Goal: Contribute content: Contribute content

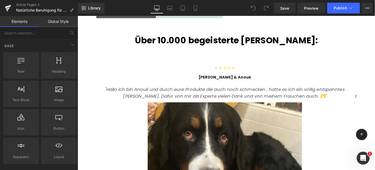
scroll to position [609, 0]
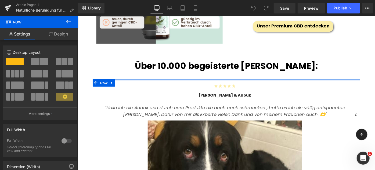
drag, startPoint x: 201, startPoint y: 83, endPoint x: 199, endPoint y: 72, distance: 12.0
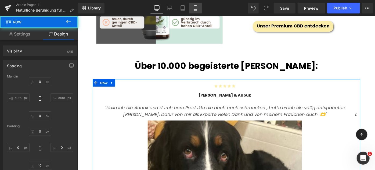
click at [196, 5] on link "Mobile" at bounding box center [195, 8] width 13 height 11
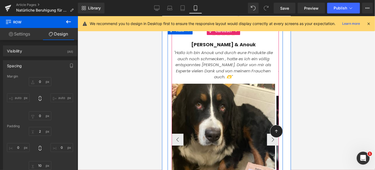
scroll to position [801, 0]
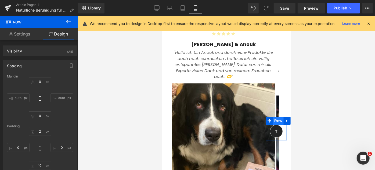
click at [272, 118] on span "Row" at bounding box center [277, 120] width 11 height 8
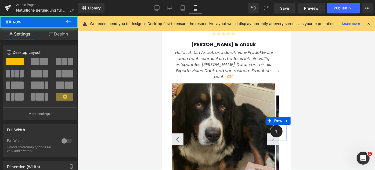
click at [247, 115] on img at bounding box center [222, 145] width 103 height 133
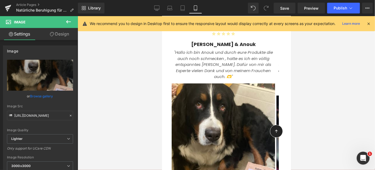
click at [268, 120] on span at bounding box center [271, 120] width 6 height 6
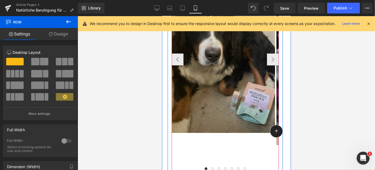
scroll to position [881, 0]
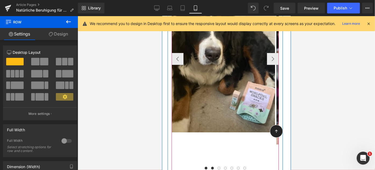
click at [211, 165] on button at bounding box center [212, 167] width 6 height 5
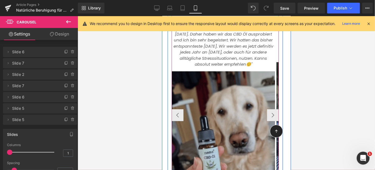
scroll to position [826, 0]
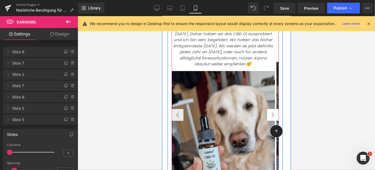
click at [273, 108] on button "›" at bounding box center [272, 114] width 12 height 12
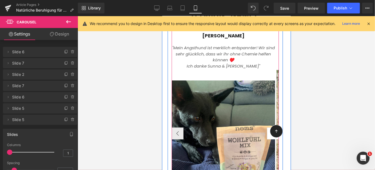
scroll to position [826, 0]
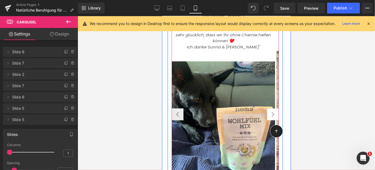
click at [266, 108] on button "›" at bounding box center [272, 114] width 12 height 12
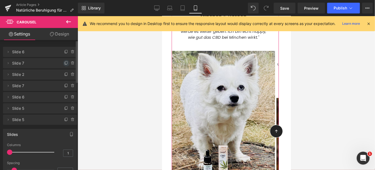
click at [64, 62] on icon at bounding box center [66, 63] width 4 height 4
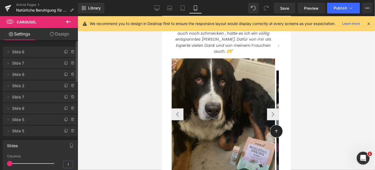
click at [198, 115] on img at bounding box center [222, 120] width 103 height 133
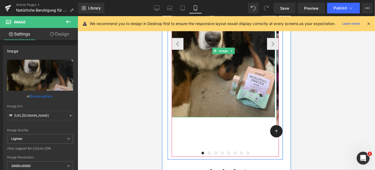
scroll to position [897, 0]
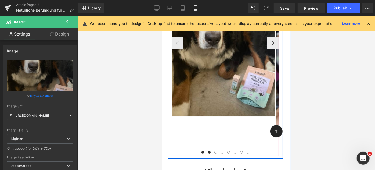
click at [208, 150] on span at bounding box center [208, 151] width 3 height 3
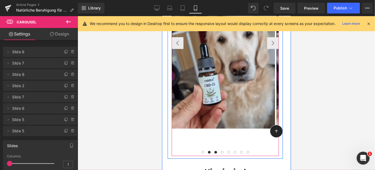
click at [214, 150] on span at bounding box center [215, 151] width 3 height 3
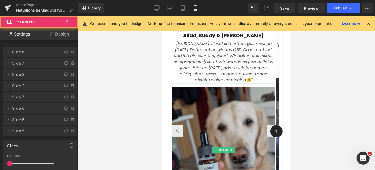
scroll to position [809, 0]
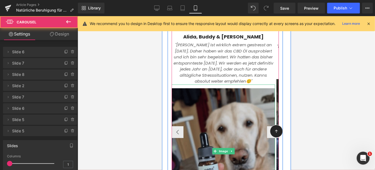
click at [195, 100] on img at bounding box center [222, 150] width 103 height 133
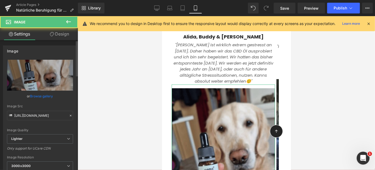
click at [36, 97] on link "Browse gallery" at bounding box center [41, 95] width 23 height 9
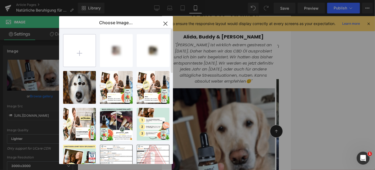
click at [74, 58] on input "file" at bounding box center [79, 50] width 32 height 32
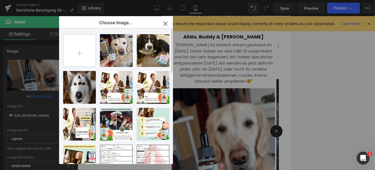
type input "C:\fakepath\Feed-Posts Hochformat 2 (2).png"
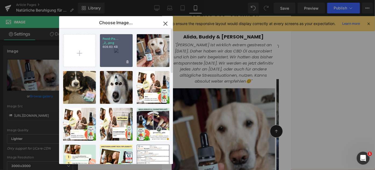
click at [107, 57] on div "Feed-Po... _2_.png 609.60 KB" at bounding box center [116, 50] width 33 height 33
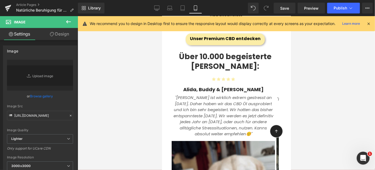
scroll to position [754, 0]
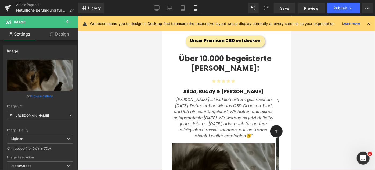
click at [209, 96] on icon ""[PERSON_NAME] ist wirklich extrem gestresst an [DATE]. Daher haben wir das CBD…" at bounding box center [223, 117] width 100 height 42
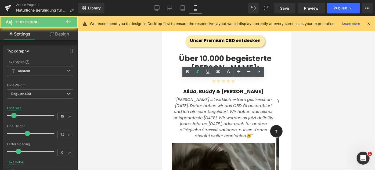
click at [209, 96] on icon ""[PERSON_NAME] ist wirklich extrem gestresst an [DATE]. Daher haben wir das CBD…" at bounding box center [223, 117] width 100 height 42
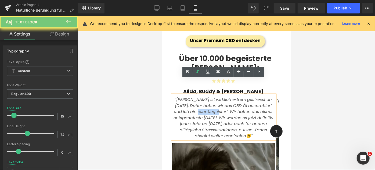
click at [209, 96] on icon ""[PERSON_NAME] ist wirklich extrem gestresst an [DATE]. Daher haben wir das CBD…" at bounding box center [223, 117] width 100 height 42
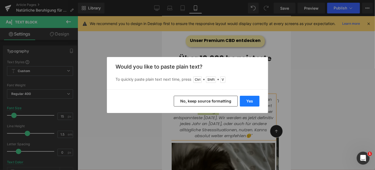
click at [254, 105] on button "Yes" at bounding box center [250, 101] width 20 height 11
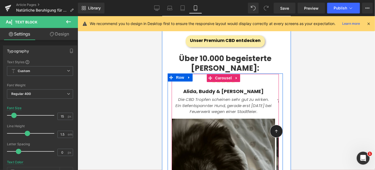
click at [259, 102] on icon "Ein tiefentspannter Hund, gerade erst [DATE] bei Feuerwerk wegen einer Stadtfei…" at bounding box center [223, 108] width 96 height 12
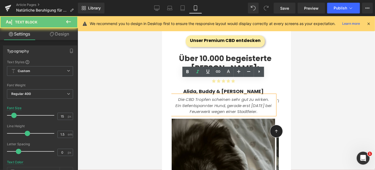
click at [269, 102] on p "Ein tiefentspannter Hund, gerade erst [DATE] bei Feuerwerk wegen einer Stadtfei…" at bounding box center [222, 108] width 103 height 12
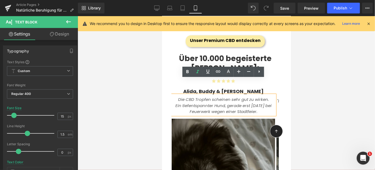
click at [271, 102] on icon "Ein tiefentspannter Hund, gerade erst [DATE] bei Feuerwerk wegen einer Stadtfei…" at bounding box center [223, 108] width 96 height 12
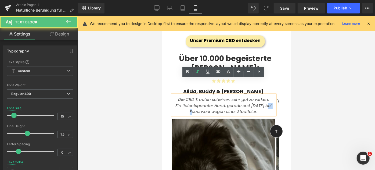
click at [271, 102] on icon "Ein tiefentspannter Hund, gerade erst [DATE] bei Feuerwerk wegen einer Stadtfei…" at bounding box center [223, 108] width 96 height 12
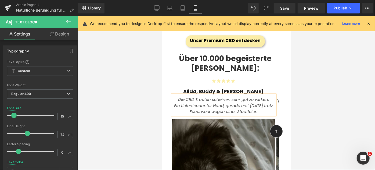
click at [216, 102] on icon "Ein tiefentspannter Hund, gerade erst [DATE] trotz Feuerwerk wegen einer Stadtf…" at bounding box center [223, 108] width 99 height 12
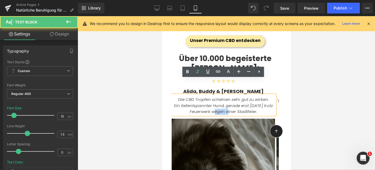
click at [216, 102] on icon "Ein tiefentspannter Hund, gerade erst [DATE] trotz Feuerwerk wegen einer Stadtf…" at bounding box center [223, 108] width 99 height 12
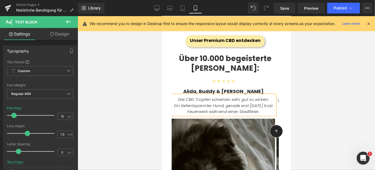
click at [261, 102] on p "Ein tiefentspannter Hund, gerade erst [DATE] trotz Feuerwerk während einer Stad…" at bounding box center [222, 108] width 103 height 12
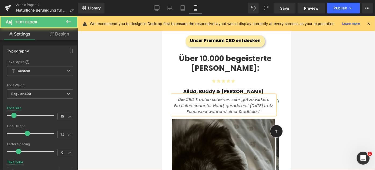
click at [178, 94] on div "Die CBD Tropfen scheinen sehr gut zu wirken. Ein tiefentspannter Hund, gerade …" at bounding box center [222, 104] width 103 height 20
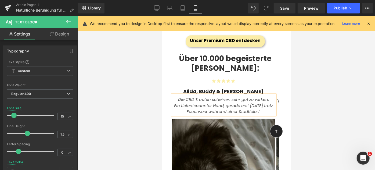
click at [217, 102] on icon "Ein tiefentspannter Hund, gerade erst [DATE] trotz Feuerwerk während einer Stad…" at bounding box center [223, 108] width 99 height 12
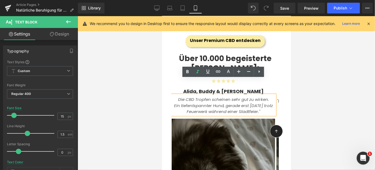
click at [177, 96] on p "Die CBD Tropfen scheinen sehr gut zu wirken." at bounding box center [222, 99] width 103 height 6
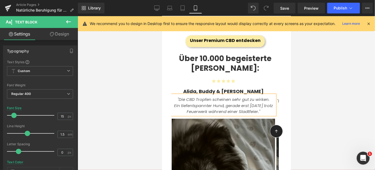
click at [201, 102] on icon "Ein tiefentspannter Hund, gerade erst [DATE] trotz Feuerwerk während einer Stad…" at bounding box center [223, 108] width 99 height 12
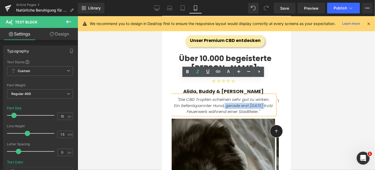
drag, startPoint x: 263, startPoint y: 89, endPoint x: 222, endPoint y: 90, distance: 40.8
click at [222, 102] on icon "Ein tiefentspannter Hund, gerade erst [DATE] trotz Feuerwerk während einer Stad…" at bounding box center [223, 108] width 99 height 12
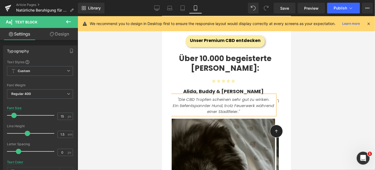
click at [234, 102] on icon "Ein tiefentspannter Hund, trotz Feuerwerk während einer Stadtfeier."" at bounding box center [222, 108] width 101 height 12
click at [269, 102] on p "Ein tiefentspannter Hund, trotz des Feuerwerk während einer Stadtfeier."" at bounding box center [222, 108] width 103 height 12
click at [254, 102] on icon "Ein tiefentspannter Hund, trotz des Feuerwerks während einer Stadtfeier."" at bounding box center [223, 108] width 93 height 12
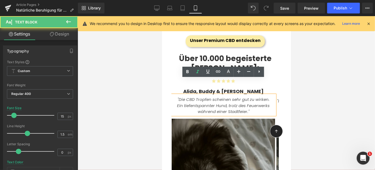
click at [253, 102] on p "Ein tiefentspannter Hund, trotz des Feuerwerks während einer Stadtfeier."" at bounding box center [222, 108] width 103 height 12
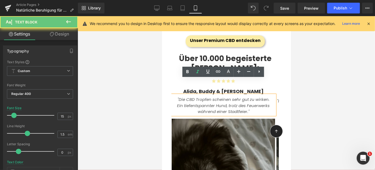
click at [253, 102] on p "Ein tiefentspannter Hund, trotz des Feuerwerks während einer Stadtfeier."" at bounding box center [222, 108] width 103 height 12
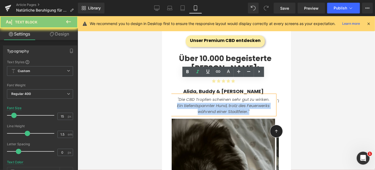
click at [253, 102] on p "Ein tiefentspannter Hund, trotz des Feuerwerks während einer Stadtfeier."" at bounding box center [222, 108] width 103 height 12
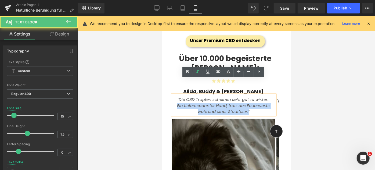
click at [237, 102] on icon "Ein tiefentspannter Hund, trotz des Feuerwerks während einer Stadtfeier."" at bounding box center [223, 108] width 93 height 12
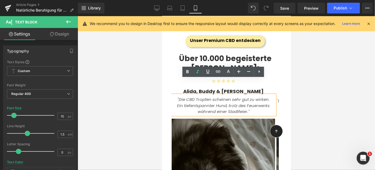
click at [175, 102] on p "Ein tiefentspannter Hund, trotz des Feuerwerks während einer Stadtfeier."" at bounding box center [222, 108] width 103 height 12
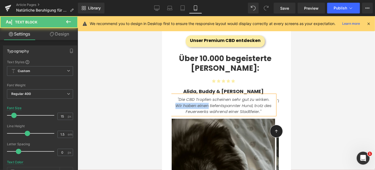
drag, startPoint x: 207, startPoint y: 90, endPoint x: 165, endPoint y: 90, distance: 42.1
drag, startPoint x: 204, startPoint y: 88, endPoint x: 170, endPoint y: 88, distance: 33.8
click at [232, 102] on icon "Ein tiefentspannter Hund, trotz des Feuerwerks während einer Stadtfeier."" at bounding box center [223, 108] width 93 height 12
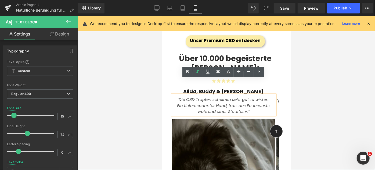
click at [247, 102] on icon "Ein tiefentspannter Hund, trotz des Feuerwerks während einer Stadtfeier."" at bounding box center [223, 108] width 93 height 12
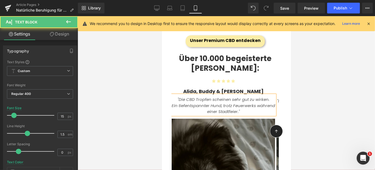
click at [205, 102] on icon "Ein tiefentspannter Hund, trotz Feuerwerks während einer Stadtfeier."" at bounding box center [222, 108] width 103 height 12
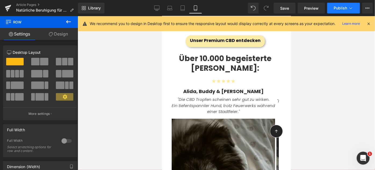
click at [339, 9] on span "Publish" at bounding box center [339, 8] width 13 height 4
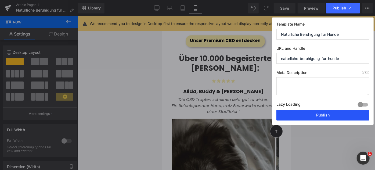
click at [305, 114] on button "Publish" at bounding box center [322, 114] width 93 height 11
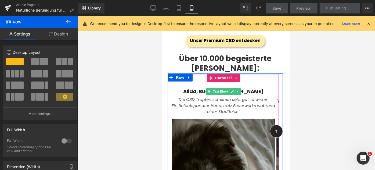
click at [202, 87] on b "Alida, Buddy & [PERSON_NAME]" at bounding box center [223, 90] width 80 height 7
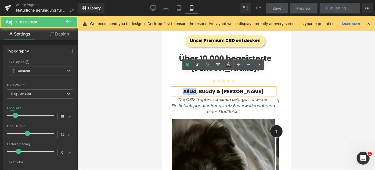
click at [202, 87] on b "Alida, Buddy & [PERSON_NAME]" at bounding box center [223, 90] width 80 height 7
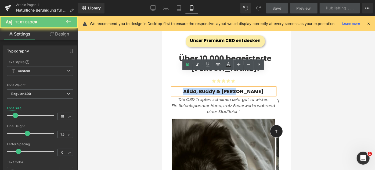
click at [202, 87] on b "Alida, Buddy & [PERSON_NAME]" at bounding box center [223, 90] width 80 height 7
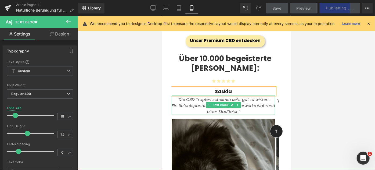
click at [227, 94] on div at bounding box center [222, 94] width 103 height 1
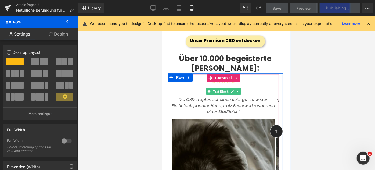
click at [193, 87] on p "Saskia" at bounding box center [222, 90] width 103 height 7
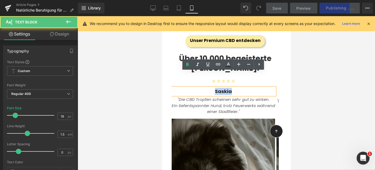
click at [193, 87] on p "Saskia" at bounding box center [222, 90] width 103 height 7
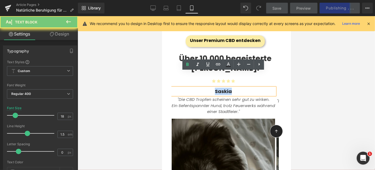
click at [193, 87] on p "Saskia" at bounding box center [222, 90] width 103 height 7
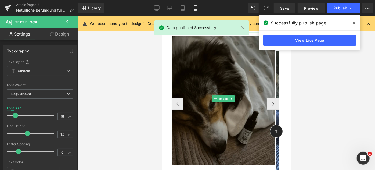
scroll to position [839, 0]
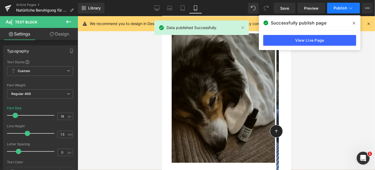
click at [346, 12] on button "Publish" at bounding box center [343, 8] width 33 height 11
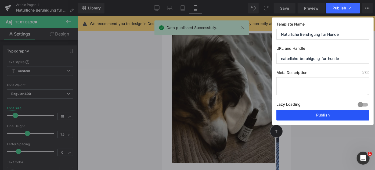
click at [299, 116] on button "Publish" at bounding box center [322, 114] width 93 height 11
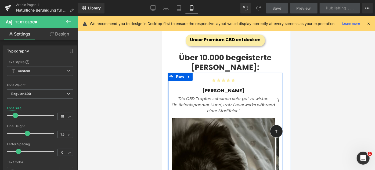
scroll to position [755, 0]
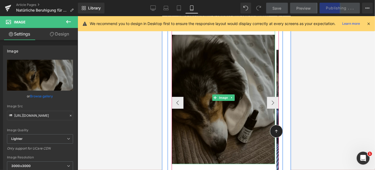
scroll to position [839, 0]
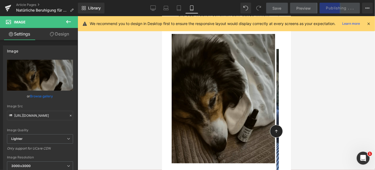
click at [160, 92] on div at bounding box center [226, 92] width 297 height 153
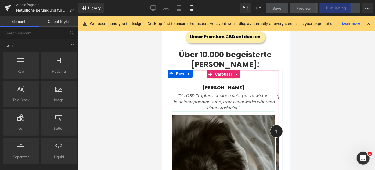
scroll to position [758, 0]
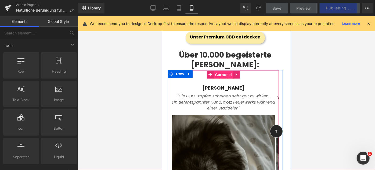
click at [220, 70] on span "Carousel" at bounding box center [222, 74] width 19 height 8
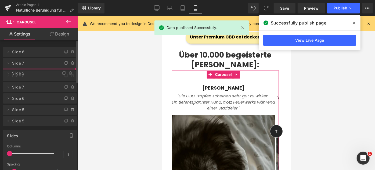
drag, startPoint x: 14, startPoint y: 86, endPoint x: 13, endPoint y: 73, distance: 12.6
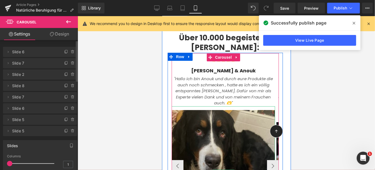
scroll to position [767, 0]
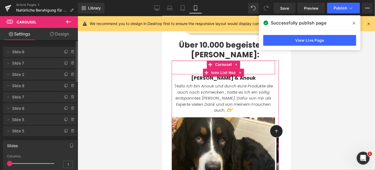
click at [26, 50] on span "Slide 6" at bounding box center [34, 52] width 45 height 10
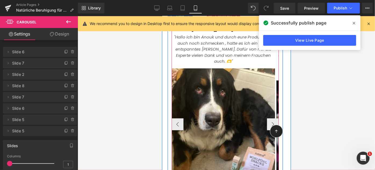
scroll to position [810, 0]
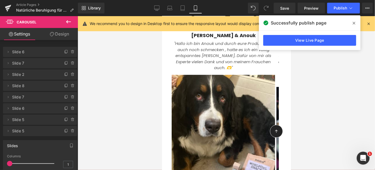
click at [267, 117] on div "Icon Row" at bounding box center [275, 128] width 21 height 24
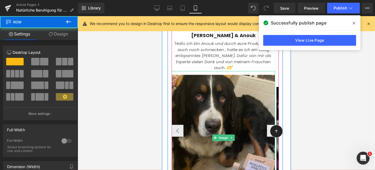
click at [267, 107] on img at bounding box center [222, 137] width 103 height 133
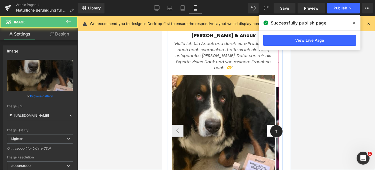
click at [269, 124] on button "›" at bounding box center [272, 130] width 12 height 12
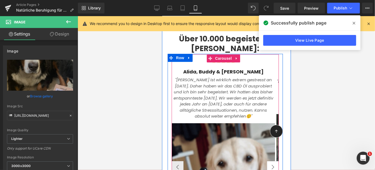
scroll to position [769, 0]
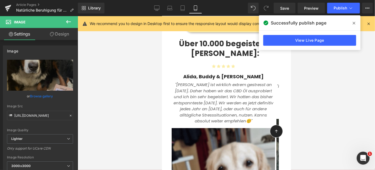
click at [67, 22] on icon at bounding box center [68, 21] width 5 height 3
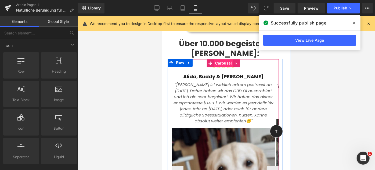
click at [220, 59] on span "Carousel" at bounding box center [222, 63] width 19 height 8
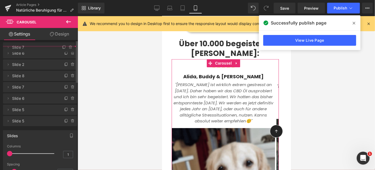
drag, startPoint x: 16, startPoint y: 64, endPoint x: 15, endPoint y: 48, distance: 15.9
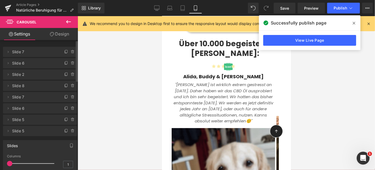
click at [28, 87] on span "Slide 8" at bounding box center [34, 86] width 45 height 10
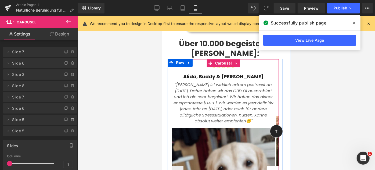
click at [270, 165] on button "›" at bounding box center [272, 171] width 12 height 12
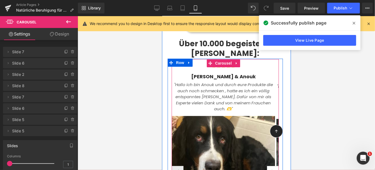
click at [270, 165] on button "›" at bounding box center [272, 171] width 12 height 12
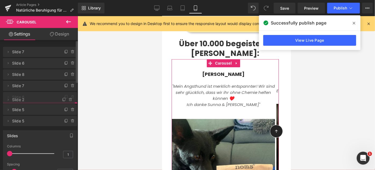
drag, startPoint x: 31, startPoint y: 75, endPoint x: 31, endPoint y: 101, distance: 25.8
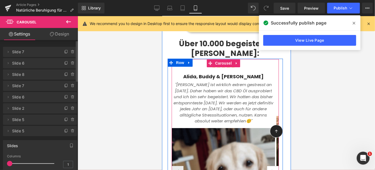
click at [269, 165] on button "›" at bounding box center [272, 171] width 12 height 12
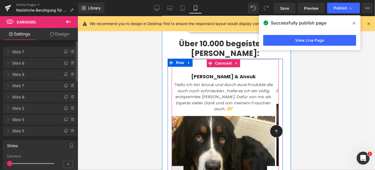
click at [269, 165] on button "›" at bounding box center [272, 171] width 12 height 12
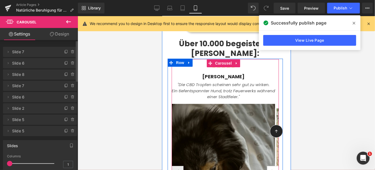
click at [269, 165] on button "›" at bounding box center [272, 171] width 12 height 12
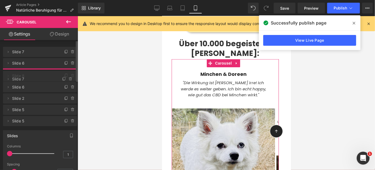
drag, startPoint x: 32, startPoint y: 85, endPoint x: 34, endPoint y: 79, distance: 5.7
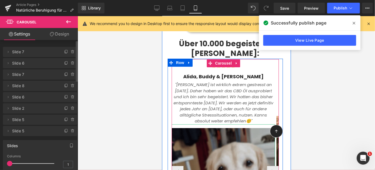
scroll to position [816, 0]
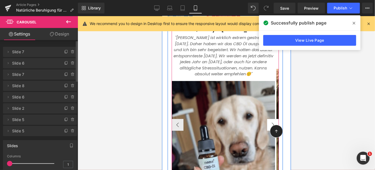
click at [269, 118] on button "›" at bounding box center [272, 124] width 12 height 12
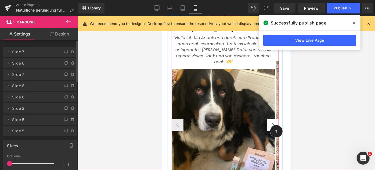
click at [269, 118] on button "›" at bounding box center [272, 124] width 12 height 12
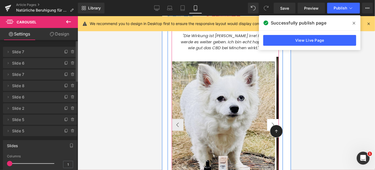
click at [267, 118] on button "›" at bounding box center [272, 124] width 12 height 12
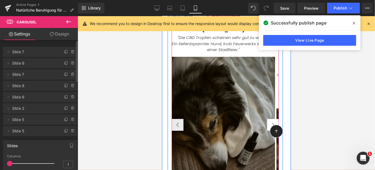
click at [267, 118] on button "›" at bounding box center [272, 124] width 12 height 12
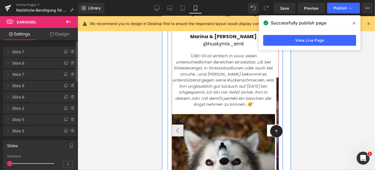
scroll to position [813, 0]
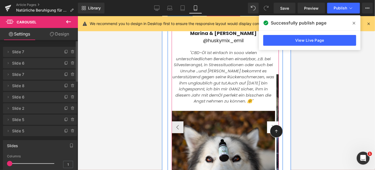
click at [267, 121] on button "›" at bounding box center [272, 127] width 12 height 12
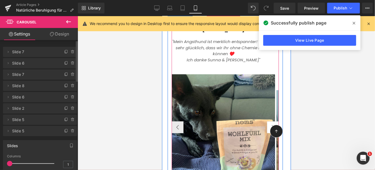
click at [267, 121] on button "›" at bounding box center [272, 127] width 12 height 12
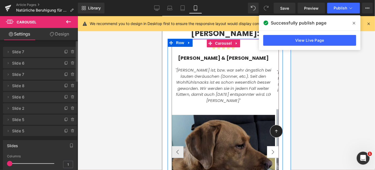
scroll to position [789, 0]
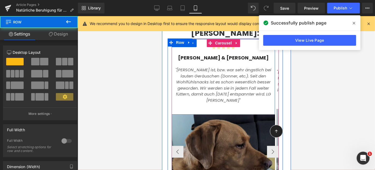
click at [226, 93] on div "Heading Icon Icon Icon Icon Icon Icon List Hoz [PERSON_NAME] & [PERSON_NAME] Te…" at bounding box center [222, 76] width 103 height 75
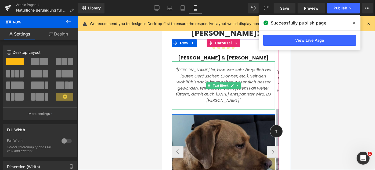
click at [232, 103] on p at bounding box center [222, 106] width 103 height 6
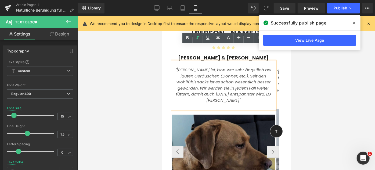
click at [241, 85] on p ""[PERSON_NAME] ist, bzw. war sehr ängstlich bei lauten Geräuschen (Donner, etc.…" at bounding box center [222, 85] width 103 height 36
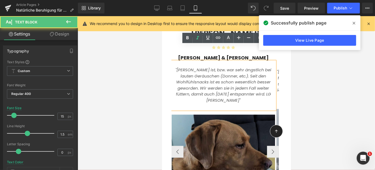
click at [235, 103] on p at bounding box center [222, 106] width 103 height 6
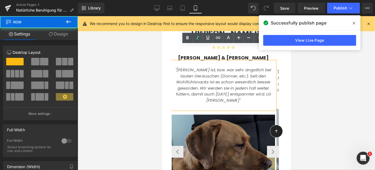
click at [235, 96] on div "Heading Icon Icon Icon Icon Icon Icon List Hoz [PERSON_NAME] & [PERSON_NAME] Te…" at bounding box center [222, 76] width 103 height 75
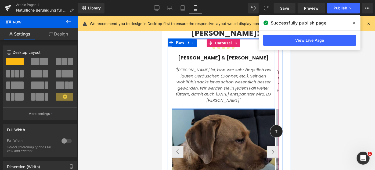
drag, startPoint x: 232, startPoint y: 95, endPoint x: 231, endPoint y: 86, distance: 8.9
click at [231, 86] on div "Heading Icon Icon Icon Icon Icon Icon List Hoz [PERSON_NAME] & [PERSON_NAME] Te…" at bounding box center [222, 74] width 103 height 70
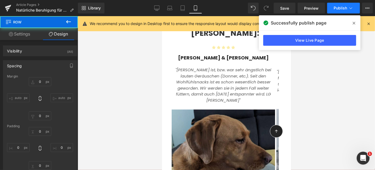
click at [339, 10] on button "Publish" at bounding box center [343, 8] width 33 height 11
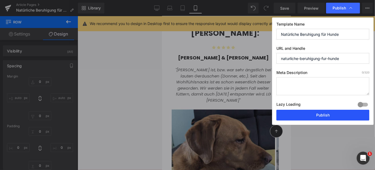
click at [308, 111] on button "Publish" at bounding box center [322, 114] width 93 height 11
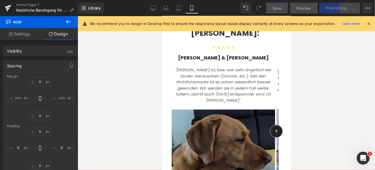
click at [314, 118] on div at bounding box center [226, 92] width 297 height 153
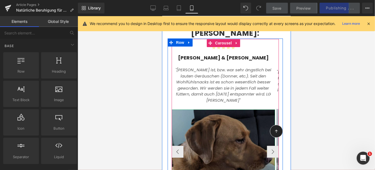
click at [264, 141] on img at bounding box center [222, 173] width 103 height 129
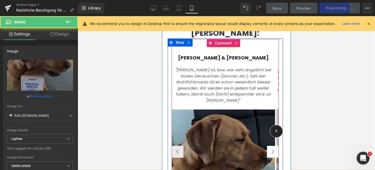
click at [266, 145] on button "›" at bounding box center [272, 151] width 12 height 12
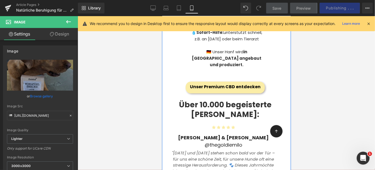
scroll to position [689, 0]
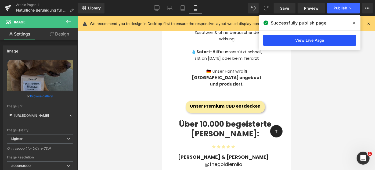
click at [305, 39] on link "View Live Page" at bounding box center [309, 40] width 93 height 11
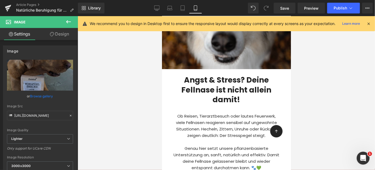
scroll to position [102, 0]
click at [215, 89] on h2 "Angst & Stress? Deine Fellnase ist nicht allein damit!" at bounding box center [226, 89] width 113 height 29
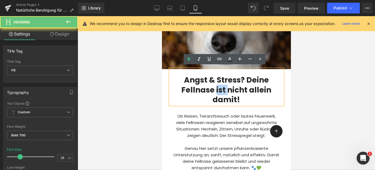
click at [215, 89] on h2 "Angst & Stress? Deine Fellnase ist nicht allein damit!" at bounding box center [226, 89] width 113 height 29
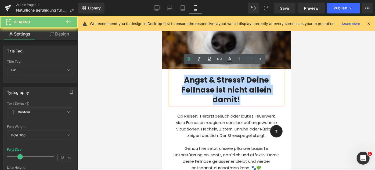
click at [215, 89] on h2 "Angst & Stress? Deine Fellnase ist nicht allein damit!" at bounding box center [226, 89] width 113 height 29
copy h2 "Angst & Stress? Deine Fellnase ist nicht allein damit!"
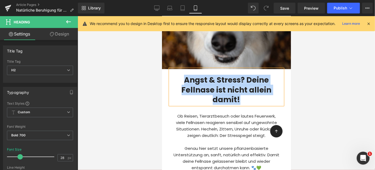
click at [198, 75] on h2 "Angst & Stress? Deine Fellnase ist nicht allein damit!" at bounding box center [226, 89] width 113 height 29
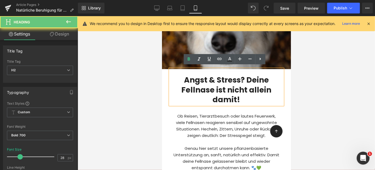
click at [198, 76] on h2 "Angst & Stress? Deine Fellnase ist nicht allein damit!" at bounding box center [226, 89] width 113 height 29
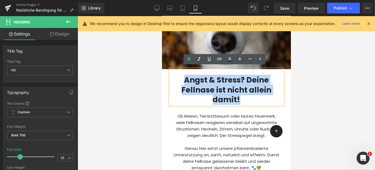
click at [198, 76] on h2 "Angst & Stress? Deine Fellnase ist nicht allein damit!" at bounding box center [226, 89] width 113 height 29
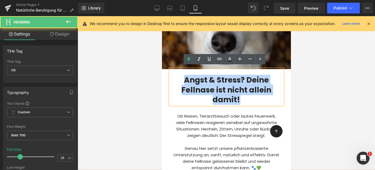
click at [226, 95] on h2 "Angst & Stress? Deine Fellnase ist nicht allein damit!" at bounding box center [226, 89] width 113 height 29
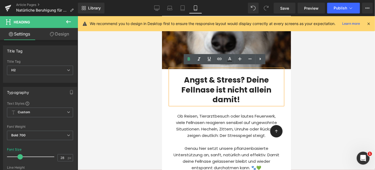
click at [257, 89] on h2 "Angst & Stress? Deine Fellnase ist nicht allein damit!" at bounding box center [226, 89] width 113 height 29
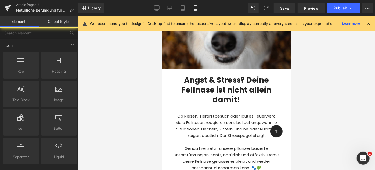
click at [325, 96] on div at bounding box center [226, 92] width 297 height 153
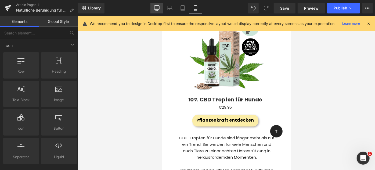
click at [157, 6] on icon at bounding box center [156, 7] width 5 height 5
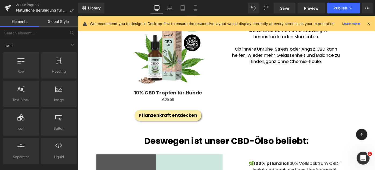
scroll to position [304, 0]
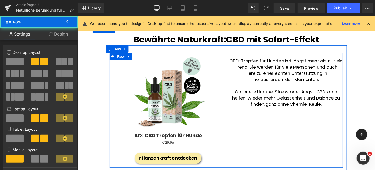
click at [275, 56] on div "Sale Off (P) Image 10% CBD Tropfen für Hunde (P) Title €0 €29.95 (P) Price Prod…" at bounding box center [239, 118] width 255 height 125
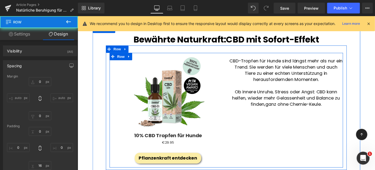
click at [265, 88] on p at bounding box center [305, 91] width 125 height 7
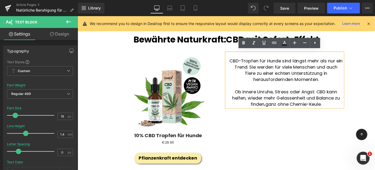
click at [264, 56] on div "CBD-Tropfen für Hunde sind längst mehr als nur ein Trend. Sie werden für viele …" at bounding box center [303, 86] width 127 height 60
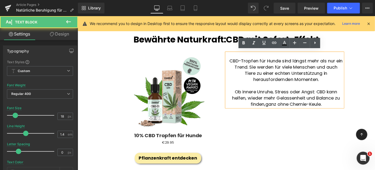
click at [224, 82] on div "Sale Off" at bounding box center [176, 99] width 122 height 86
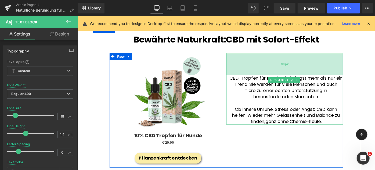
drag, startPoint x: 265, startPoint y: 54, endPoint x: 266, endPoint y: 73, distance: 18.5
click at [266, 73] on div "90px" at bounding box center [303, 68] width 127 height 24
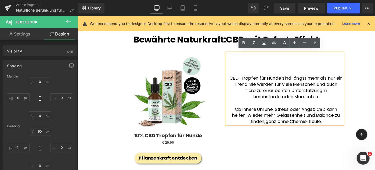
click at [180, 146] on div "Rendering Content" at bounding box center [187, 148] width 33 height 6
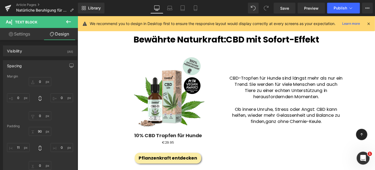
click at [192, 156] on div "Sale Off (P) Image 10% CBD Tropfen für Hunde (P) Title €0 €29.95 (P) Price Prod…" at bounding box center [175, 110] width 127 height 109
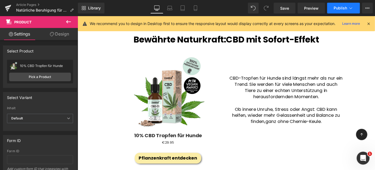
click at [335, 9] on span "Publish" at bounding box center [339, 8] width 13 height 4
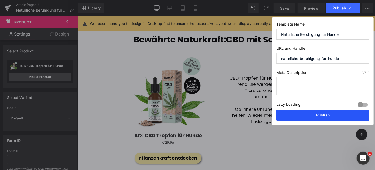
click at [309, 118] on button "Publish" at bounding box center [322, 114] width 93 height 11
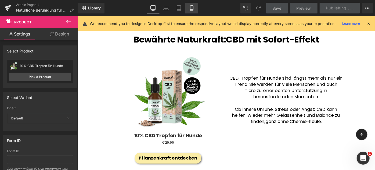
click at [190, 10] on icon at bounding box center [191, 8] width 3 height 5
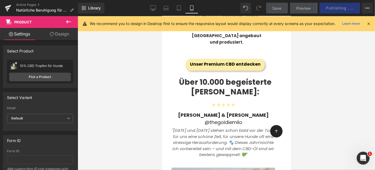
scroll to position [682, 0]
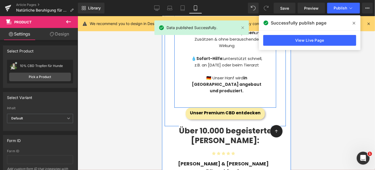
click at [219, 84] on div "🌿 100% pflanzlich: 10% Vollspektrum CBD-Isolat und hochwertiges Hanfsamenöl 🐶 S…" at bounding box center [225, 40] width 102 height 128
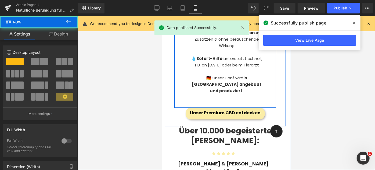
click at [239, 82] on div "🌿 100% pflanzlich: 10% Vollspektrum CBD-Isolat und hochwertiges Hanfsamenöl 🐶 S…" at bounding box center [225, 40] width 102 height 128
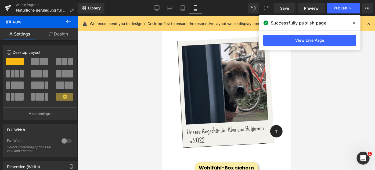
scroll to position [1693, 0]
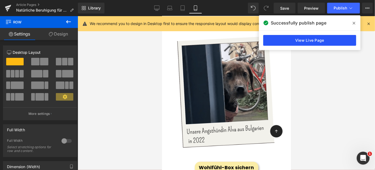
click at [306, 43] on link "View Live Page" at bounding box center [309, 40] width 93 height 11
